Goal: Use online tool/utility: Utilize a website feature to perform a specific function

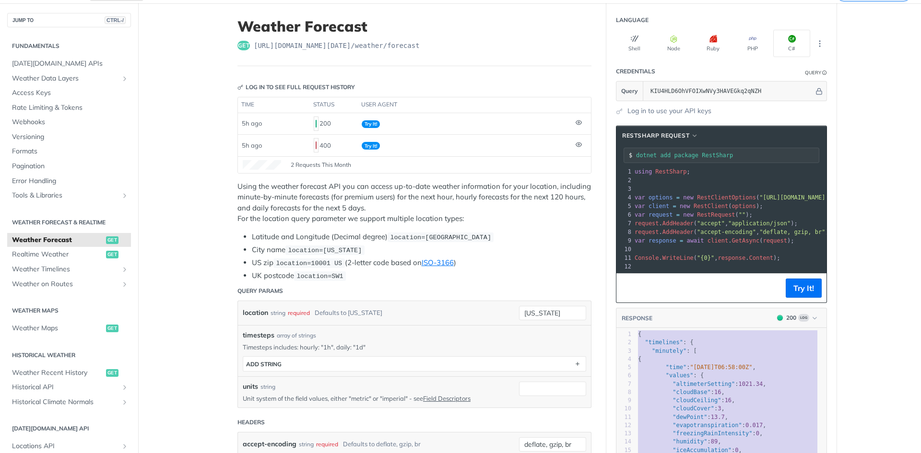
scroll to position [96, 0]
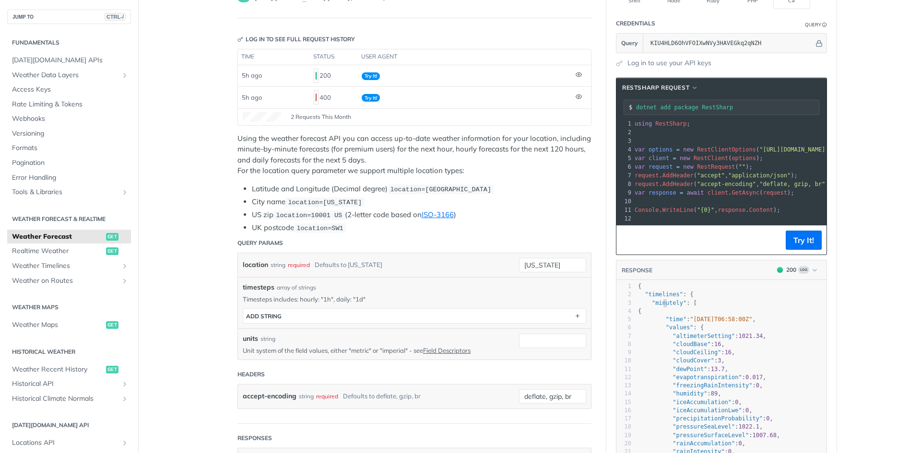
click at [659, 306] on span ""minutely"" at bounding box center [669, 303] width 35 height 7
type textarea "minutely"
click at [659, 306] on span ""minutely"" at bounding box center [669, 303] width 35 height 7
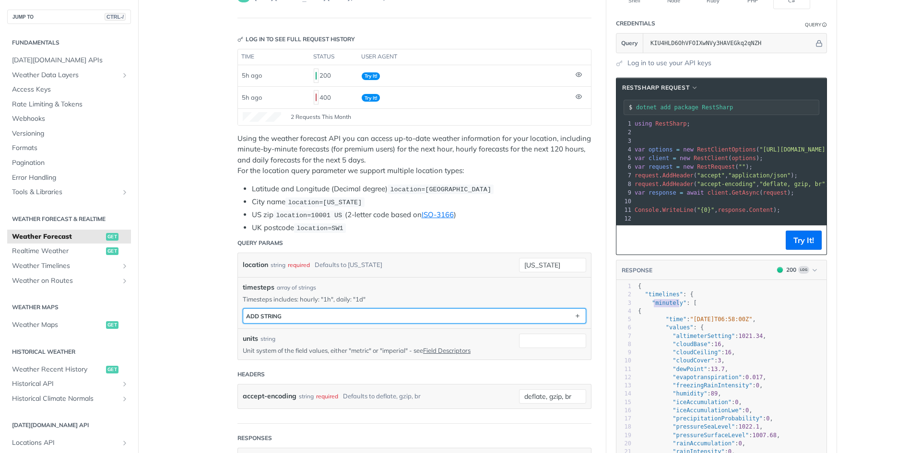
click at [291, 312] on button "ADD string" at bounding box center [414, 316] width 342 height 14
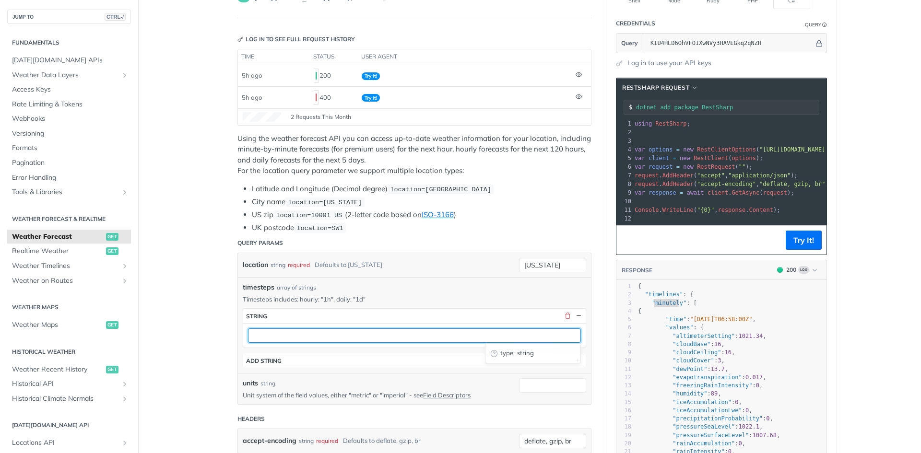
click at [272, 337] on input "text" at bounding box center [414, 335] width 333 height 14
type input "1h"
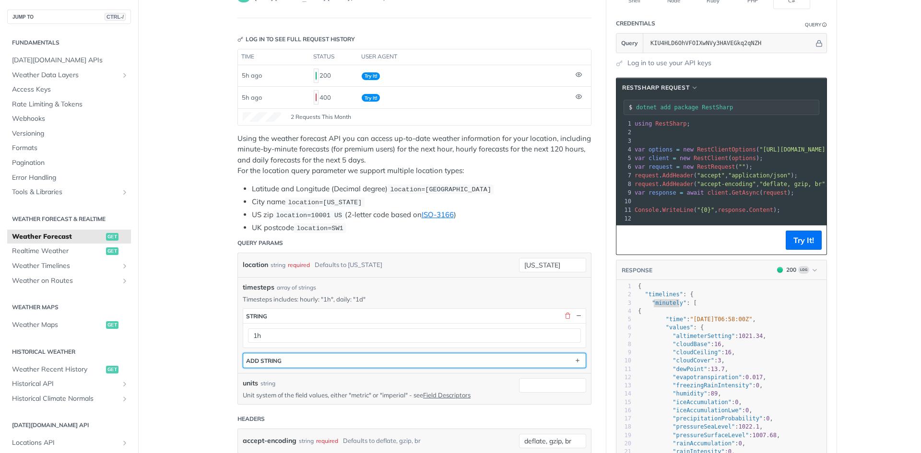
click at [340, 356] on button "ADD string" at bounding box center [414, 360] width 342 height 14
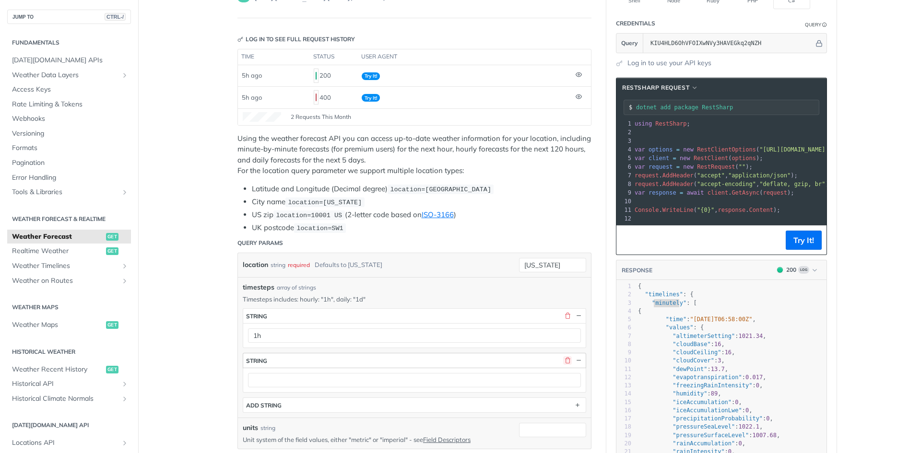
click at [565, 358] on button "button" at bounding box center [567, 360] width 9 height 9
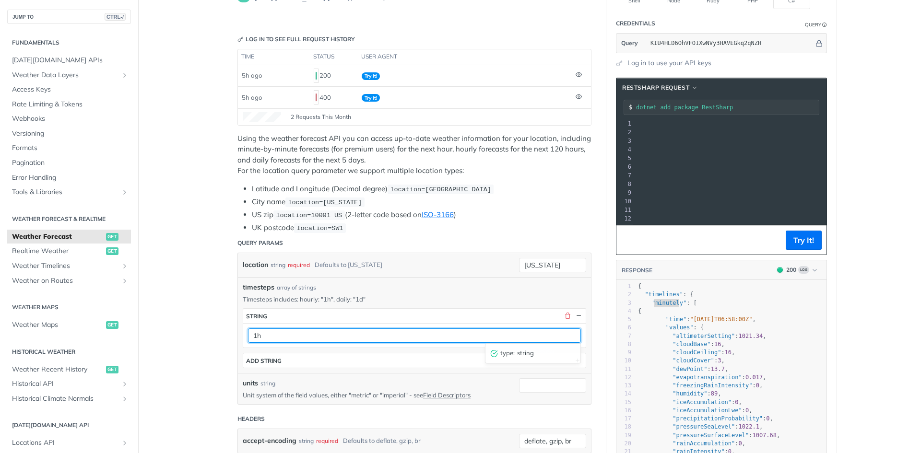
click at [249, 329] on input "1h" at bounding box center [414, 335] width 333 height 14
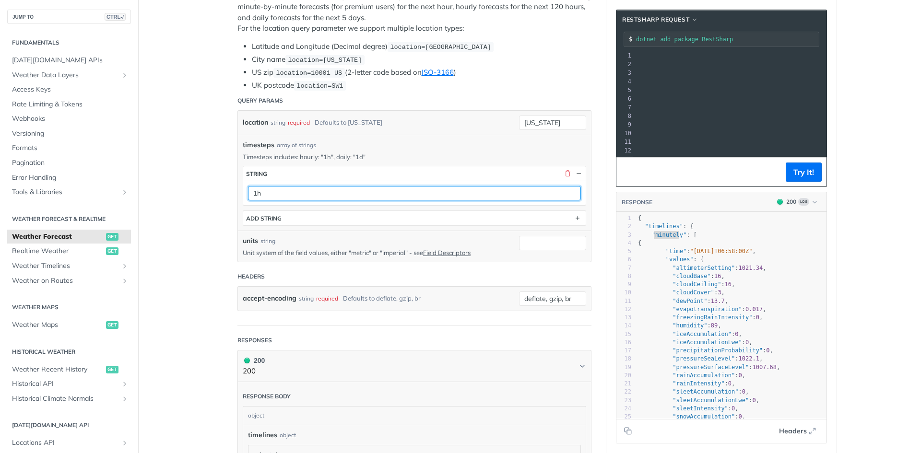
scroll to position [192, 0]
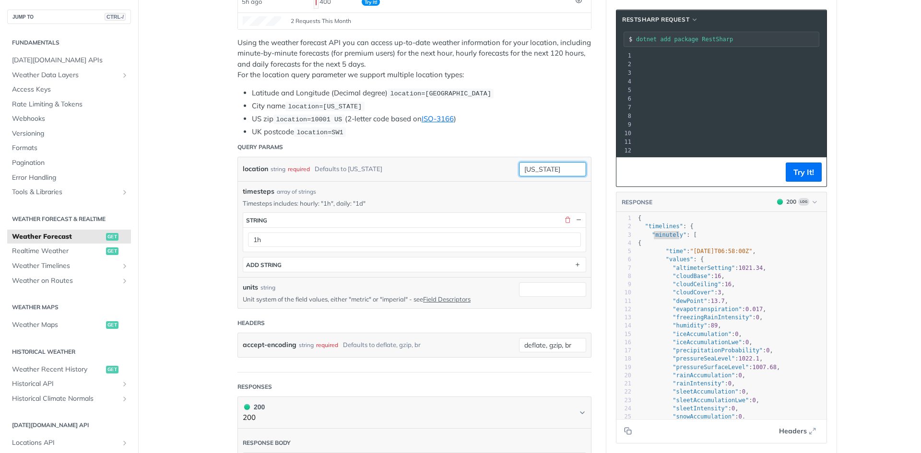
click at [529, 167] on input "[US_STATE]" at bounding box center [552, 169] width 67 height 14
type input "eskisehir"
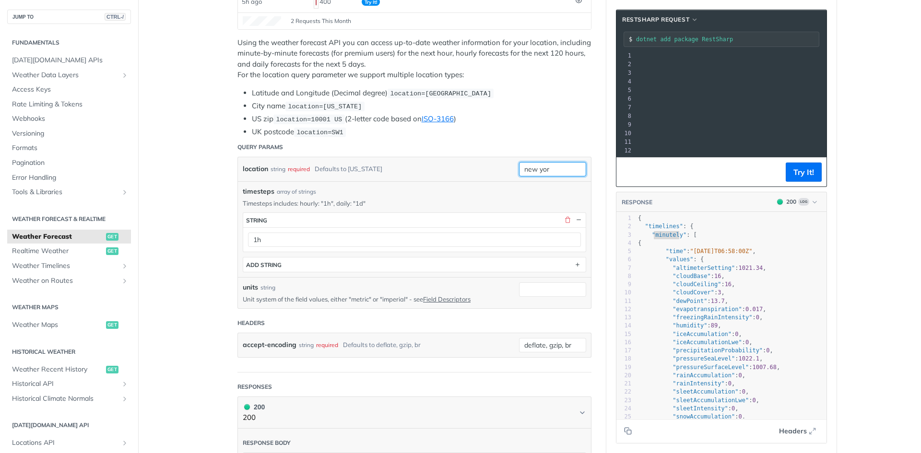
type input "[US_STATE]"
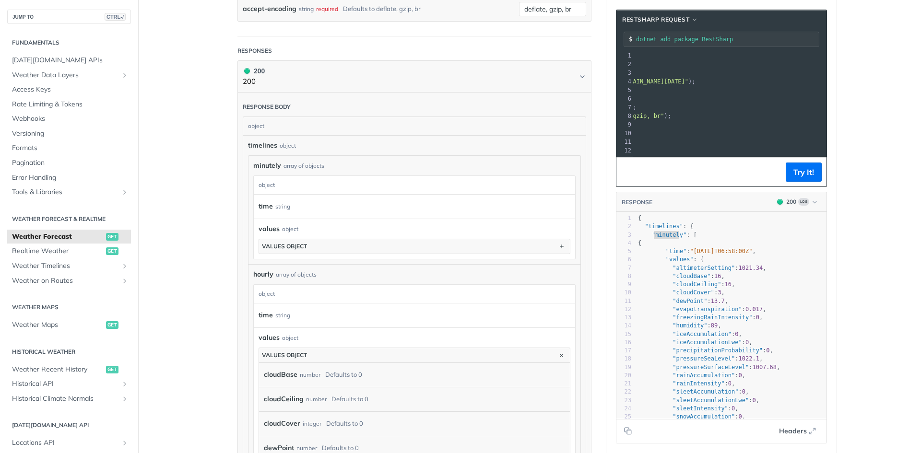
scroll to position [527, 0]
click at [295, 213] on div "time string" at bounding box center [414, 207] width 321 height 24
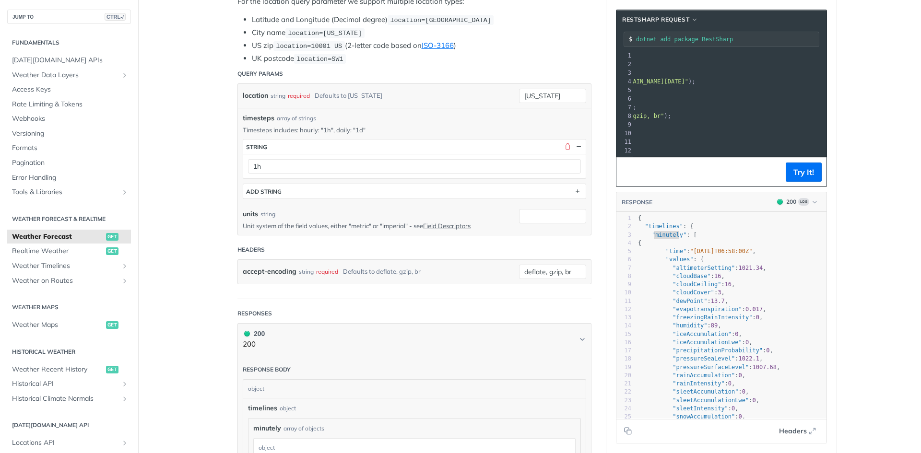
scroll to position [240, 0]
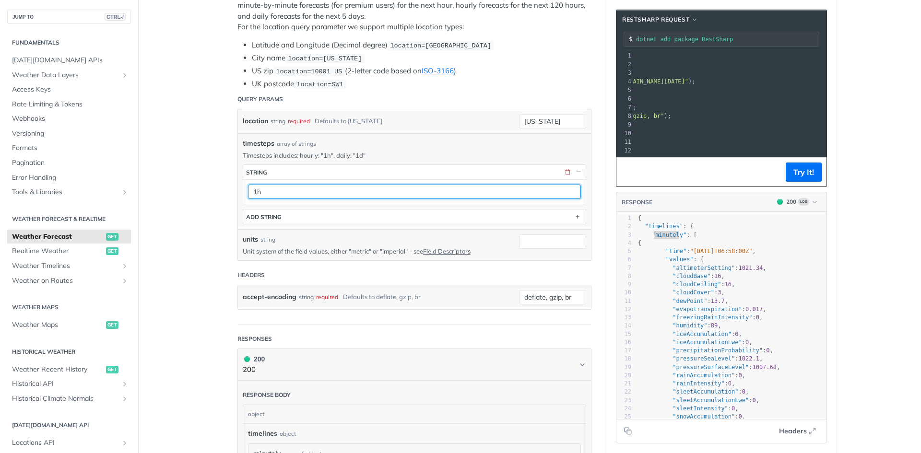
click at [268, 193] on input "1h" at bounding box center [414, 192] width 333 height 14
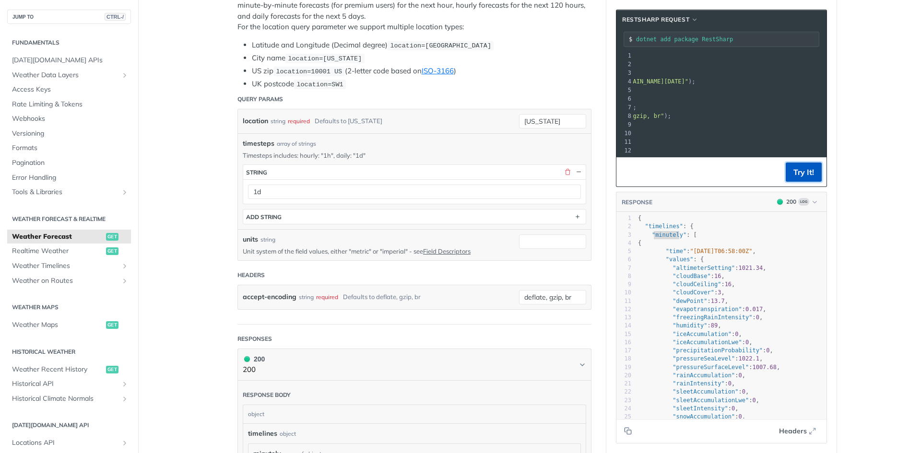
click at [797, 180] on button "Try It!" at bounding box center [803, 172] width 36 height 19
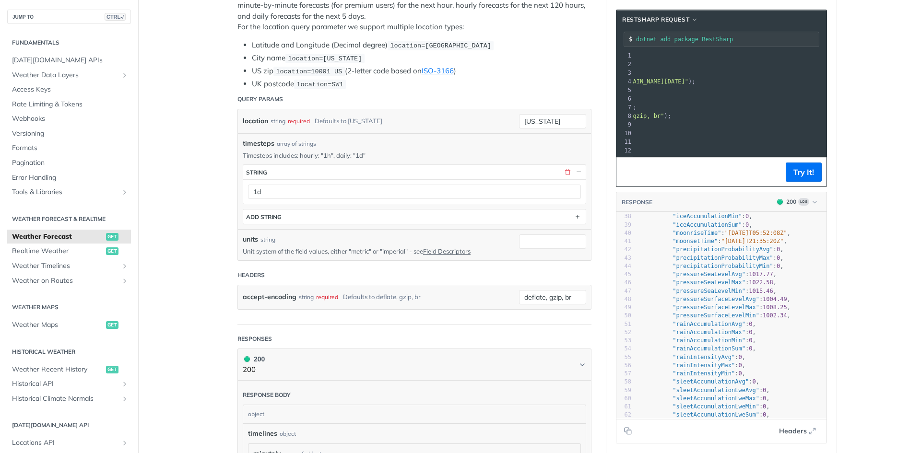
scroll to position [240, 0]
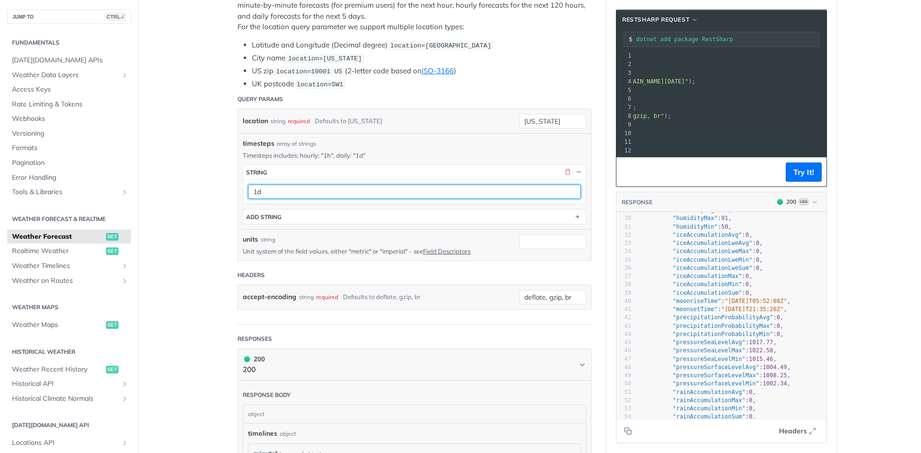
click at [302, 188] on input "1d" at bounding box center [414, 192] width 333 height 14
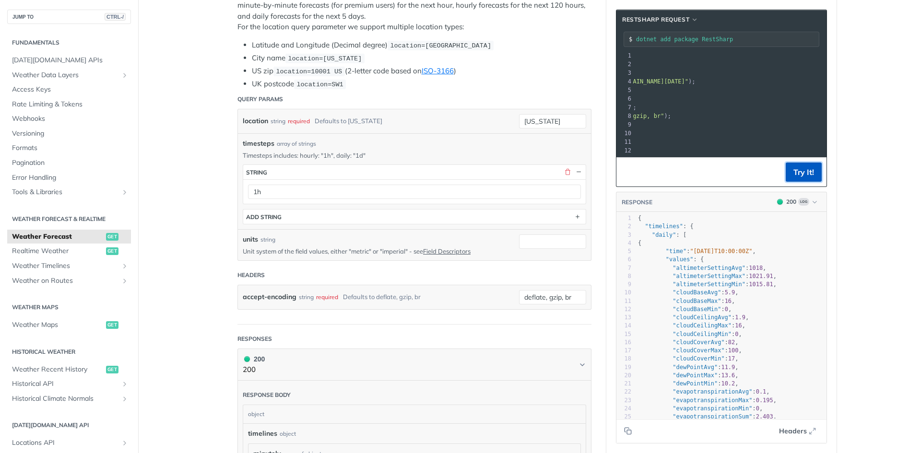
click at [796, 181] on button "Try It!" at bounding box center [803, 172] width 36 height 19
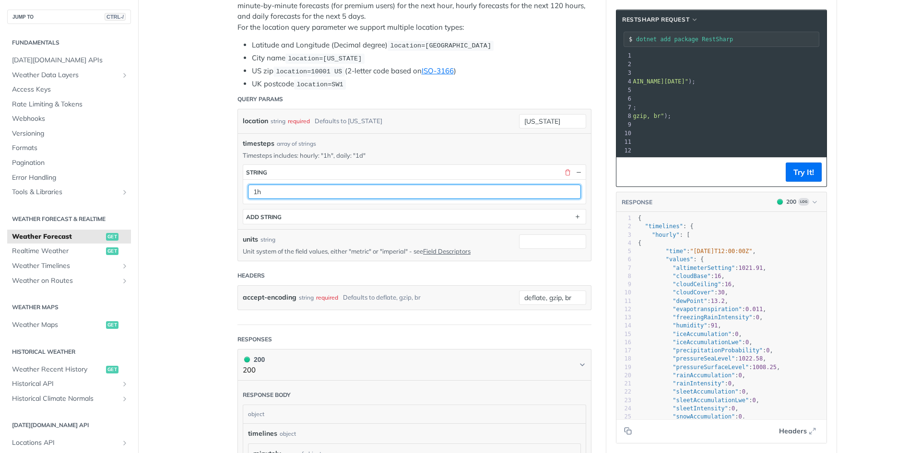
click at [278, 189] on input "1h" at bounding box center [414, 192] width 333 height 14
click at [281, 192] on input "1d" at bounding box center [414, 192] width 333 height 14
type input "1h"
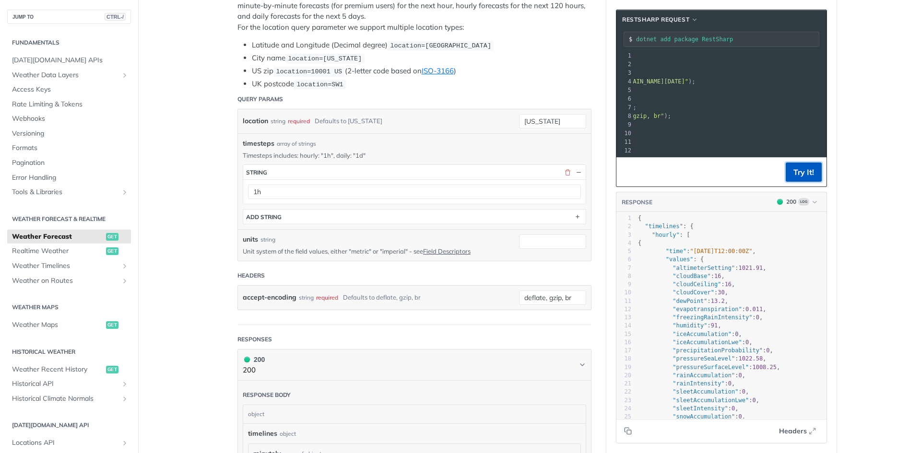
click at [810, 182] on button "Try It!" at bounding box center [803, 172] width 36 height 19
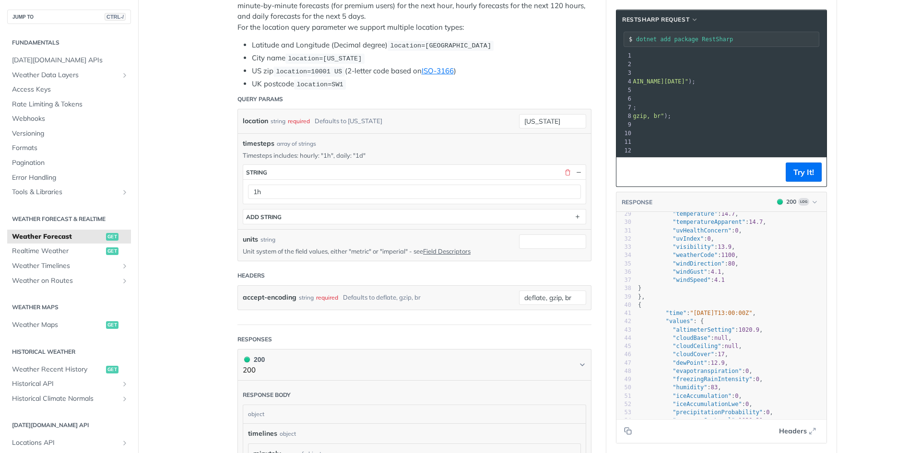
scroll to position [240, 0]
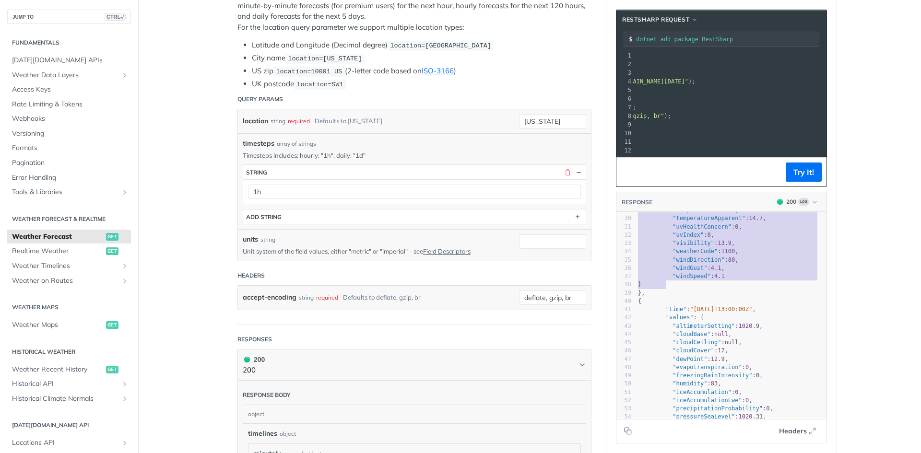
type textarea "{ "timelines": { "hourly": [ { "time": "[DATE]T12:00:00Z", "values": { "altimet…"
drag, startPoint x: 634, startPoint y: 225, endPoint x: 664, endPoint y: 300, distance: 80.7
click at [664, 300] on div "1 { 2 "timelines" : { 3 "hourly" : [ 4 { 5 "time" : "[DATE]T12:00:00Z" , 6 "val…" at bounding box center [731, 231] width 190 height 513
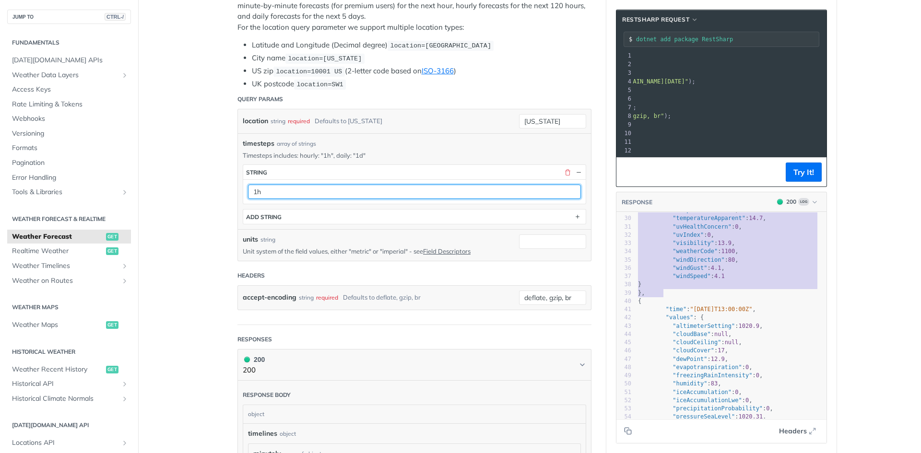
click at [278, 195] on input "1h" at bounding box center [414, 192] width 333 height 14
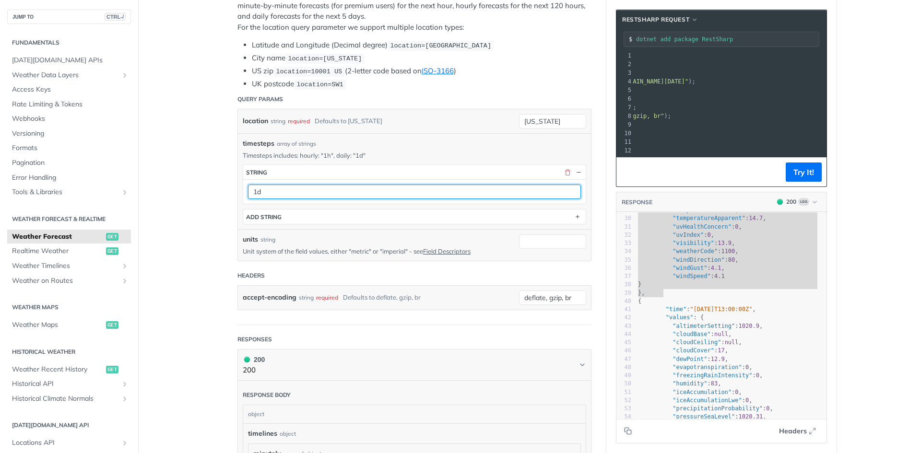
type input "1d"
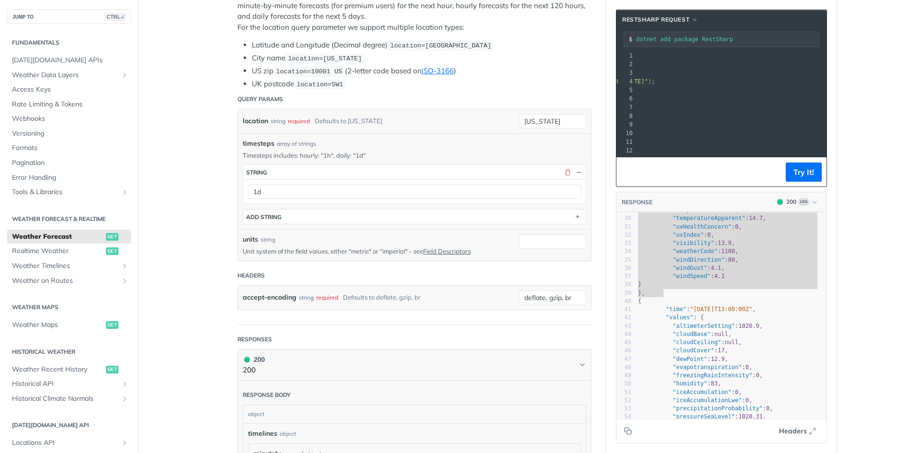
scroll to position [0, 219]
click at [797, 180] on button "Try It!" at bounding box center [803, 172] width 36 height 19
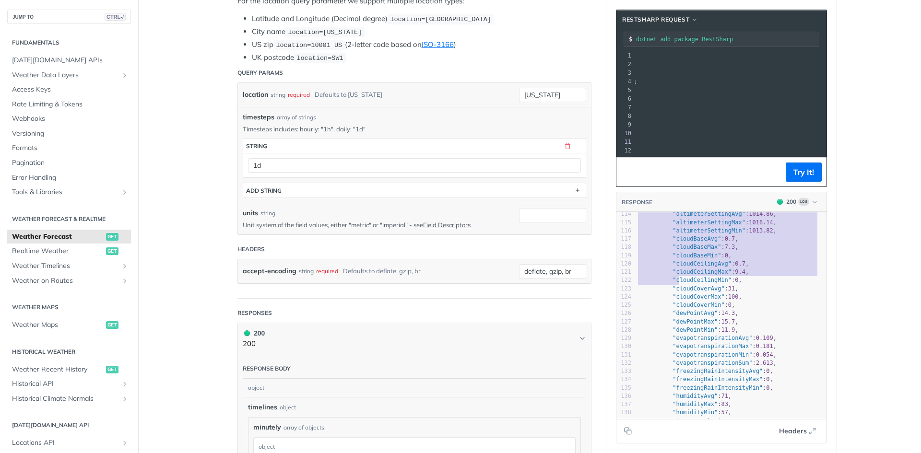
scroll to position [0, 0]
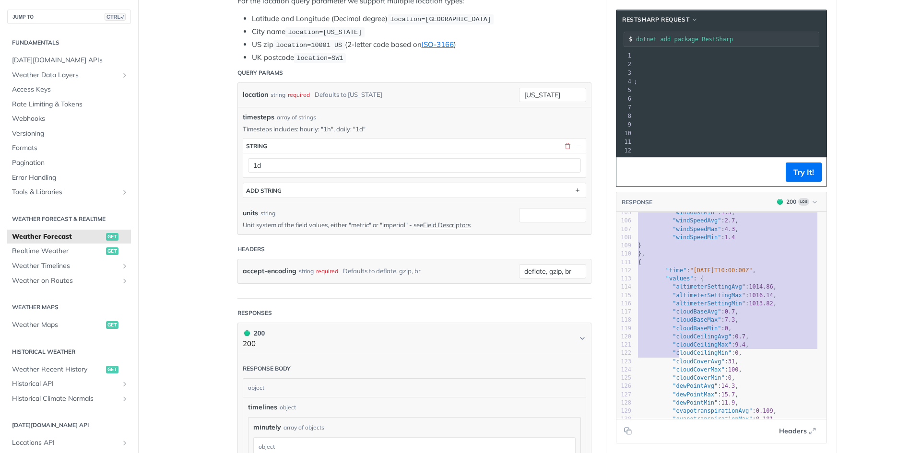
type textarea "{ "timelines": { "daily": [ { "time": "[DATE]T10:00:00Z", "values": { "altimete…"
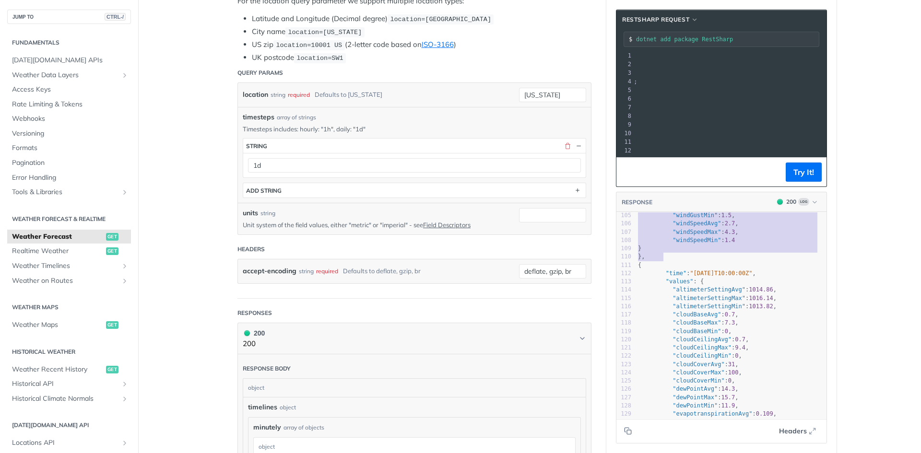
drag, startPoint x: 634, startPoint y: 223, endPoint x: 669, endPoint y: 264, distance: 53.4
